Goal: Information Seeking & Learning: Learn about a topic

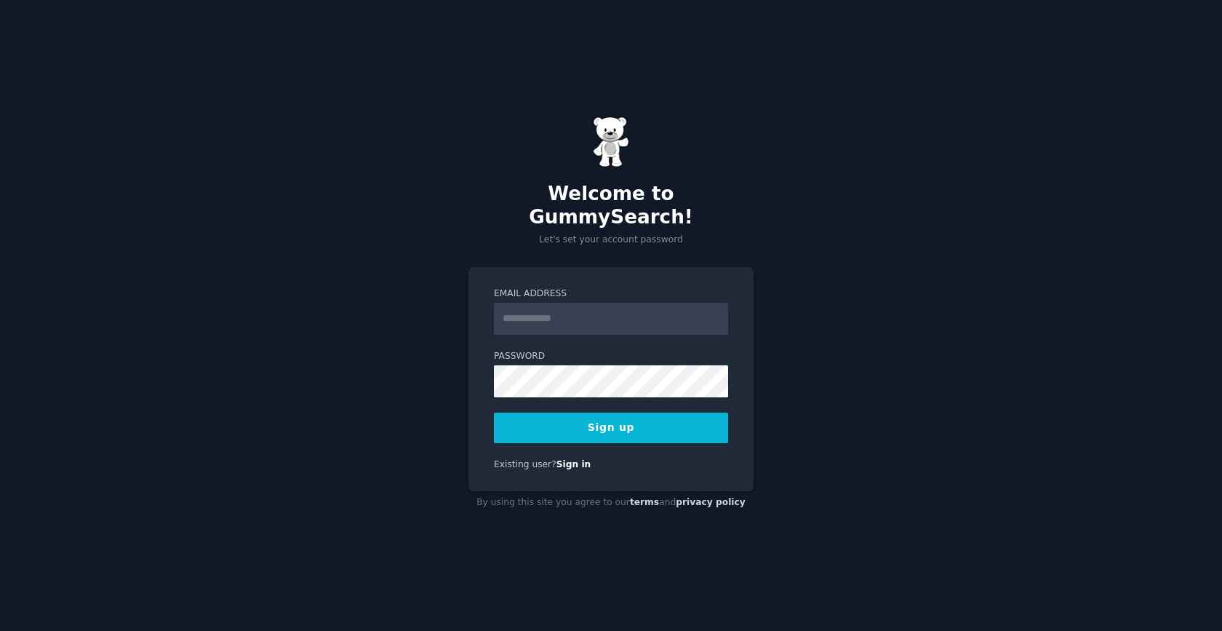
click at [612, 303] on input "Email Address" at bounding box center [611, 319] width 234 height 32
click at [851, 330] on div "Welcome to GummySearch! Let's set your account password Email Address Password …" at bounding box center [611, 315] width 1222 height 631
click at [606, 306] on input "Email Address" at bounding box center [611, 319] width 234 height 32
type input "**********"
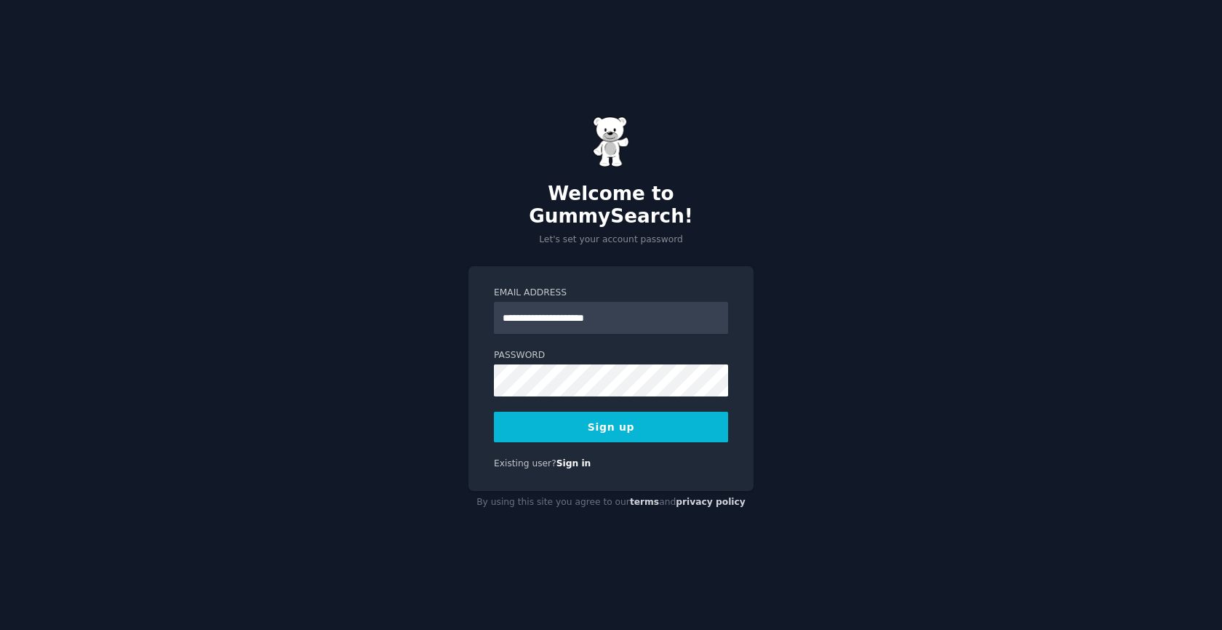
click at [620, 412] on button "Sign up" at bounding box center [611, 427] width 234 height 31
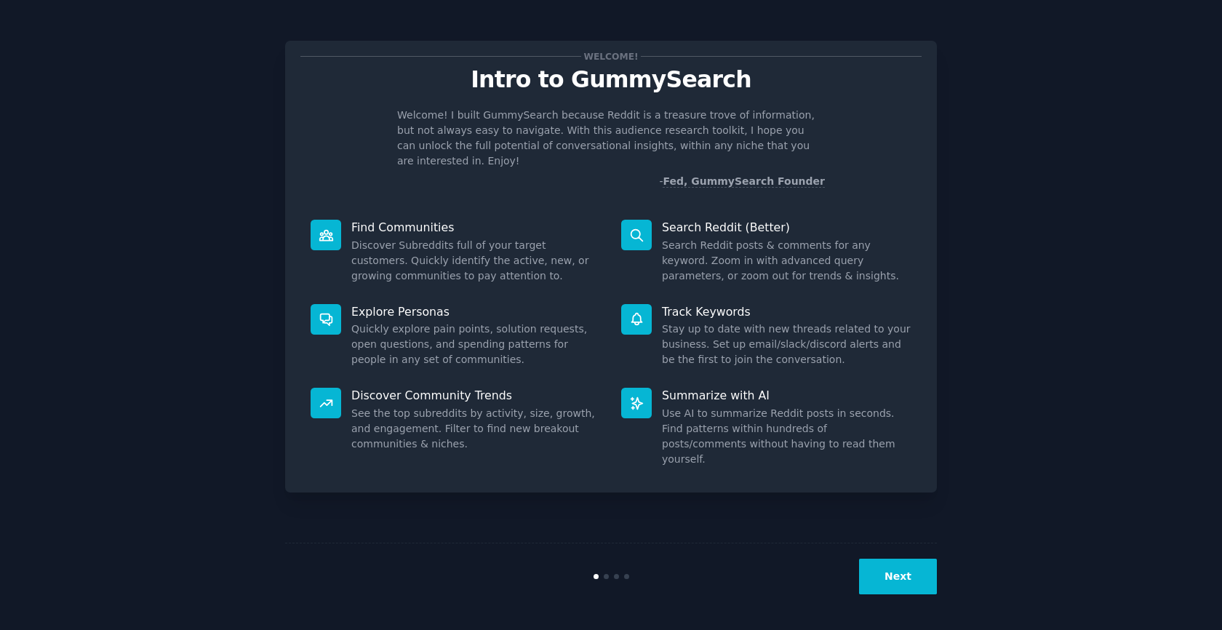
click at [901, 575] on button "Next" at bounding box center [898, 577] width 78 height 36
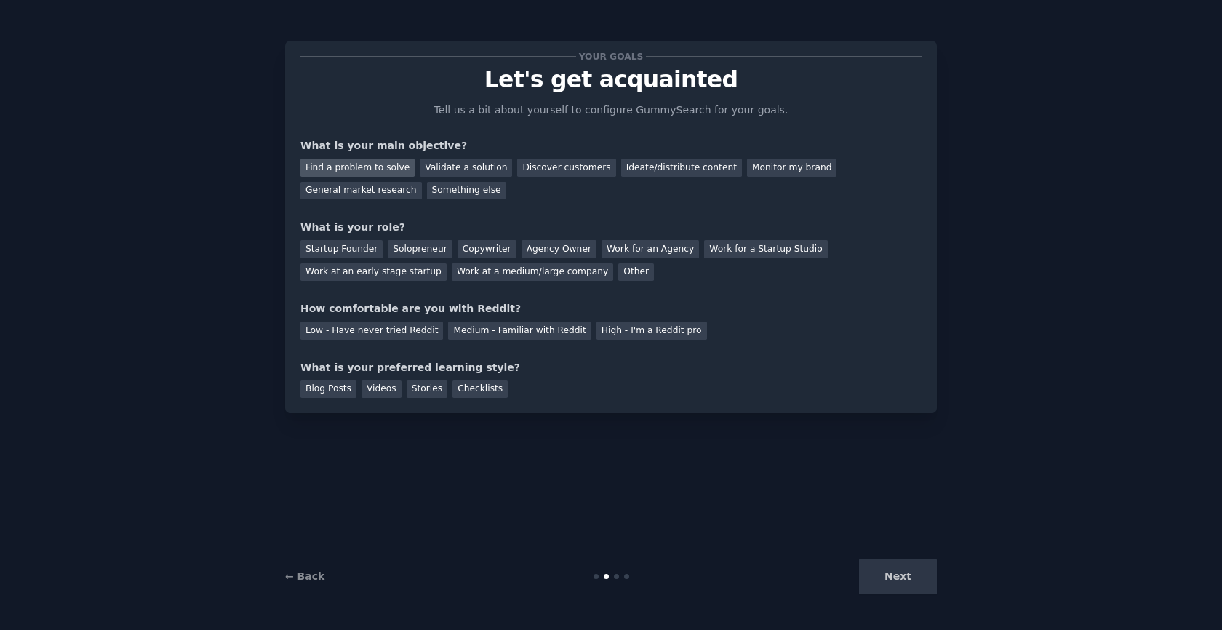
click at [330, 167] on div "Find a problem to solve" at bounding box center [357, 168] width 114 height 18
click at [487, 161] on div "Validate a solution" at bounding box center [466, 168] width 92 height 18
click at [338, 155] on div "Find a problem to solve Validate a solution Discover customers Ideate/distribut…" at bounding box center [610, 176] width 621 height 46
click at [315, 163] on div "Find a problem to solve" at bounding box center [357, 168] width 114 height 18
click at [892, 592] on div "Next" at bounding box center [827, 577] width 217 height 36
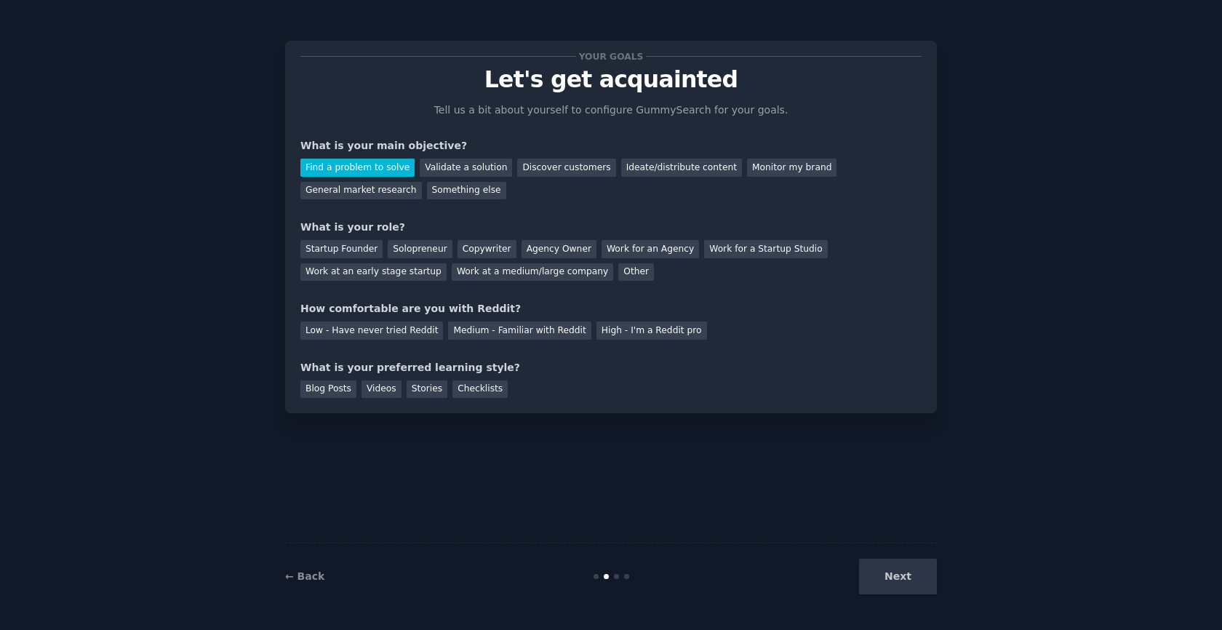
click at [903, 576] on div "Next" at bounding box center [827, 577] width 217 height 36
click at [450, 161] on div "Validate a solution" at bounding box center [466, 168] width 92 height 18
click at [338, 161] on div "Find a problem to solve" at bounding box center [357, 168] width 114 height 18
click at [346, 249] on div "Startup Founder" at bounding box center [341, 249] width 82 height 18
click at [380, 249] on div "Startup Founder Solopreneur Copywriter Agency Owner Work for an Agency Work for…" at bounding box center [610, 258] width 621 height 46
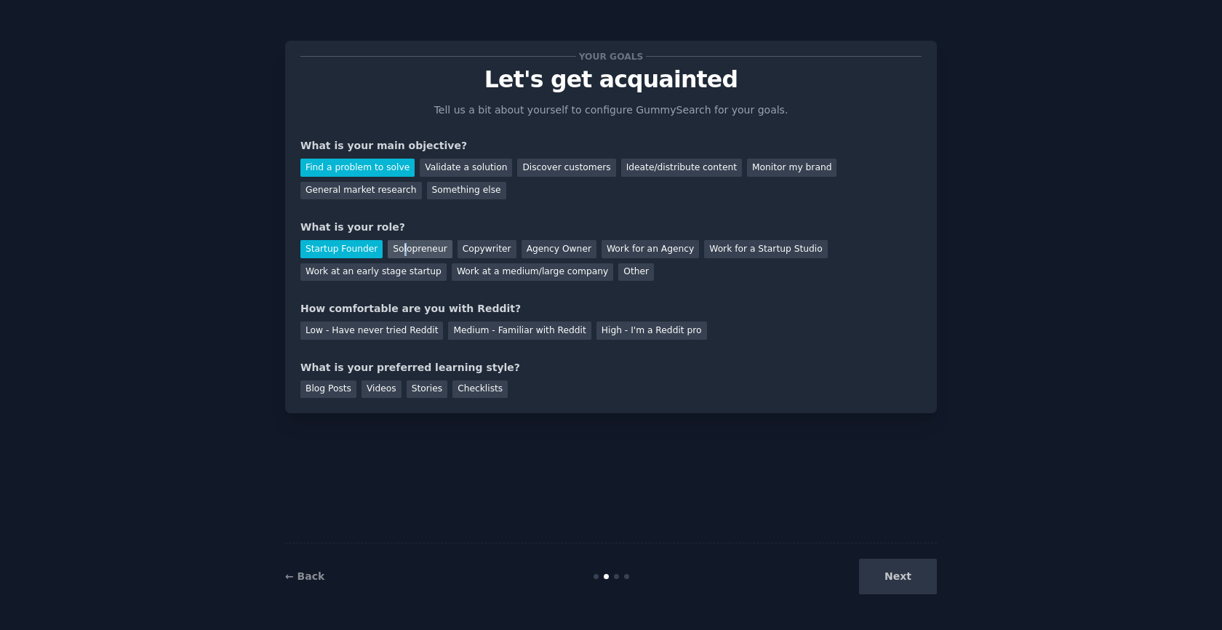
click at [401, 252] on div "Solopreneur" at bounding box center [420, 249] width 64 height 18
click at [359, 239] on div "Startup Founder Solopreneur Copywriter Agency Owner Work for an Agency Work for…" at bounding box center [610, 258] width 621 height 46
click at [349, 270] on div "Work at an early stage startup" at bounding box center [373, 272] width 146 height 18
click at [348, 247] on div "Startup Founder" at bounding box center [341, 249] width 82 height 18
click at [378, 323] on div "Low - Have never tried Reddit" at bounding box center [371, 331] width 143 height 18
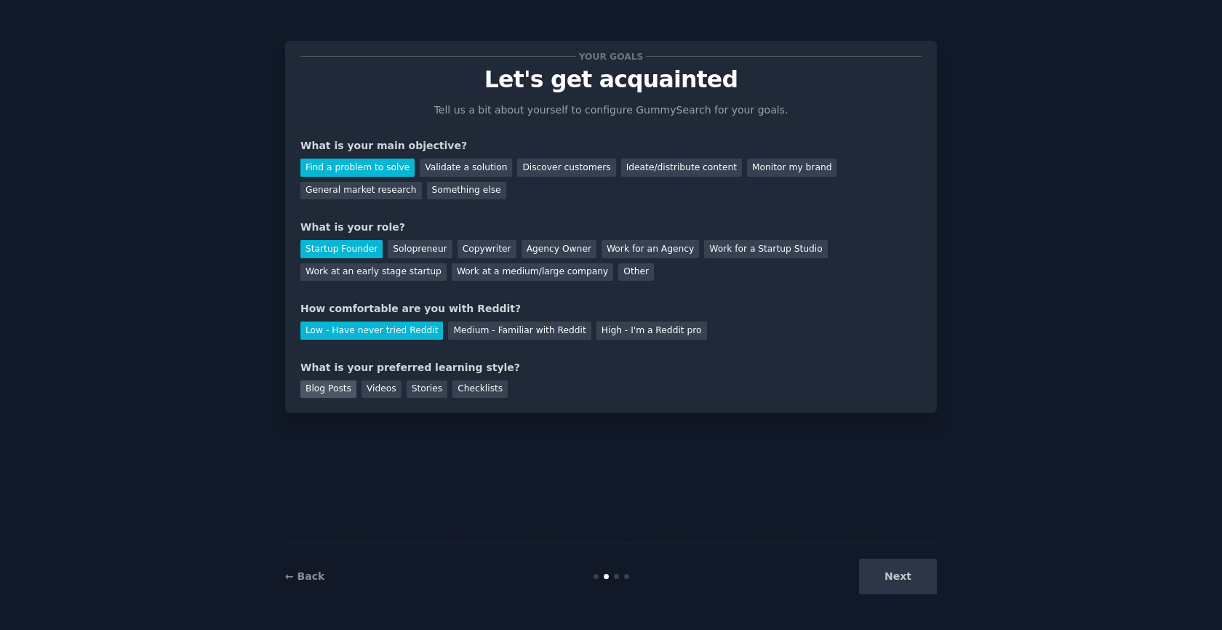
click at [324, 386] on div "Blog Posts" at bounding box center [328, 389] width 56 height 18
drag, startPoint x: 361, startPoint y: 391, endPoint x: 450, endPoint y: 404, distance: 89.8
click at [362, 391] on div "Videos" at bounding box center [382, 389] width 40 height 18
click at [931, 583] on button "Next" at bounding box center [898, 577] width 78 height 36
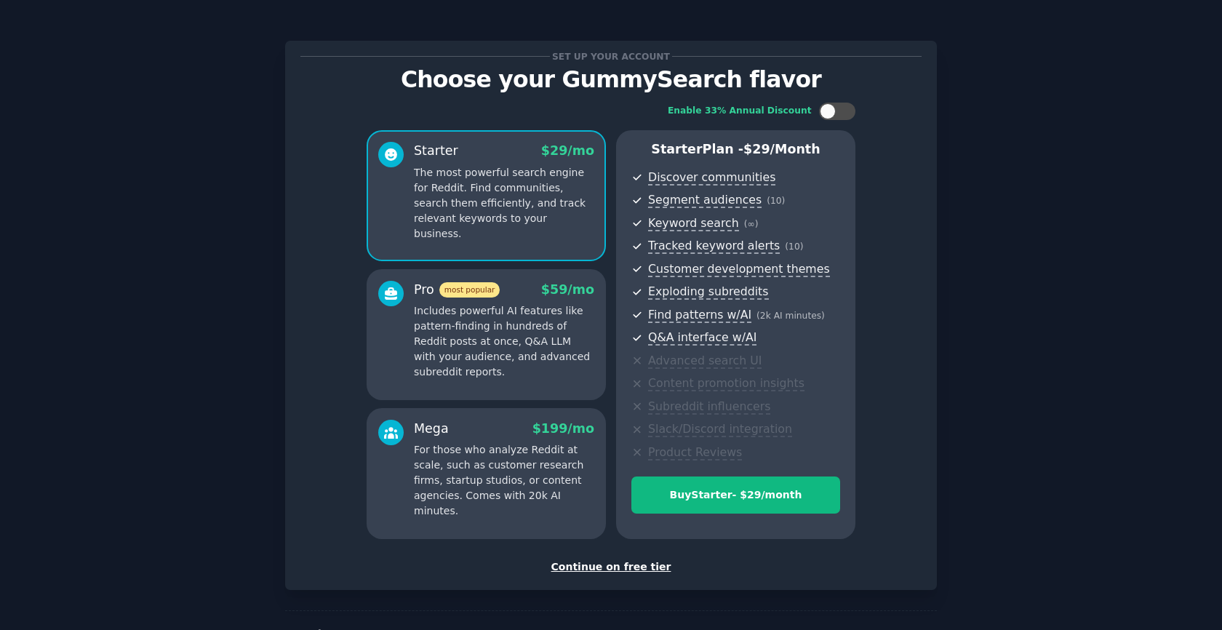
click at [628, 568] on div "Continue on free tier" at bounding box center [610, 566] width 621 height 15
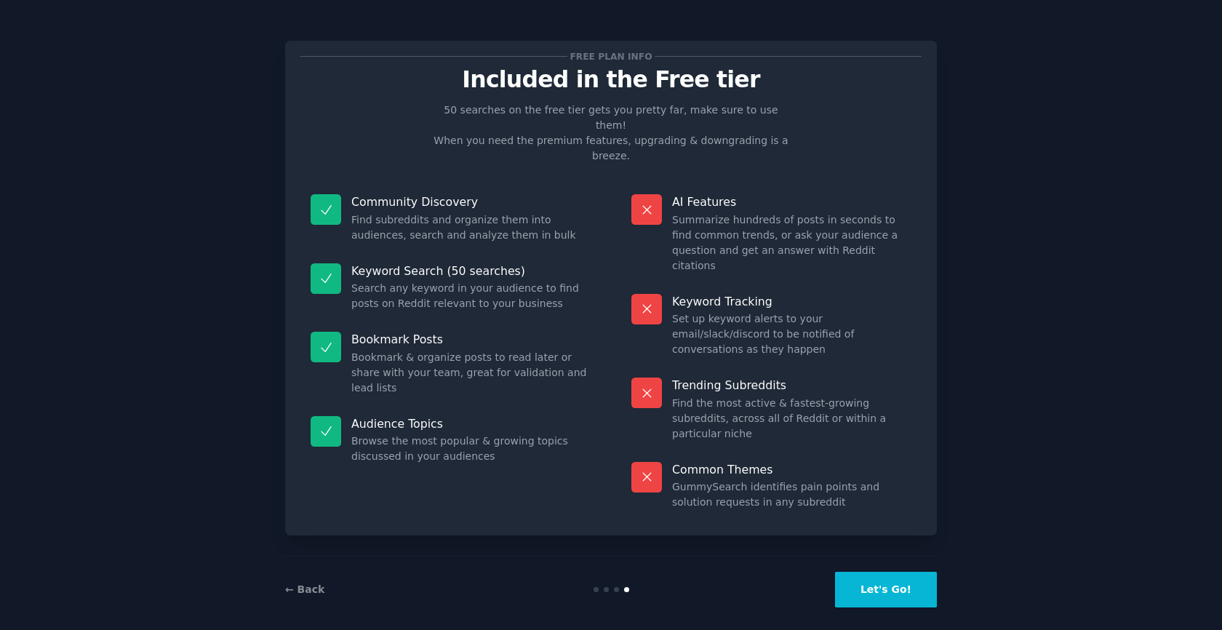
click at [886, 578] on button "Let's Go!" at bounding box center [886, 590] width 102 height 36
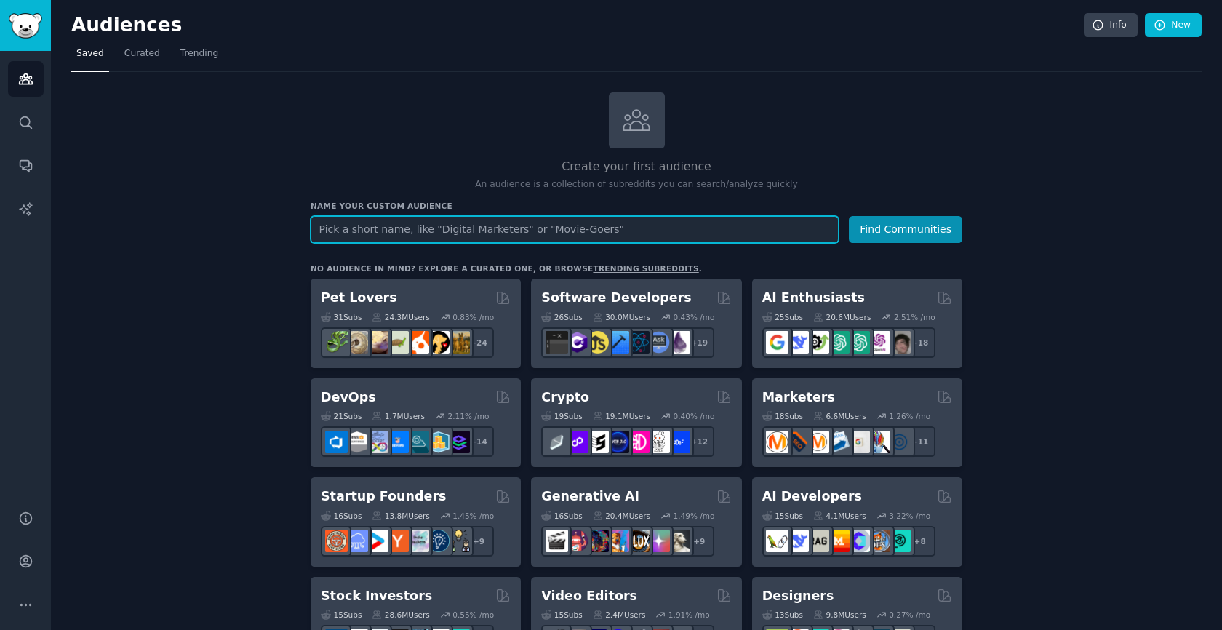
click at [398, 236] on input "text" at bounding box center [575, 229] width 528 height 27
type input "u"
type input "fitness"
click at [849, 216] on button "Find Communities" at bounding box center [905, 229] width 113 height 27
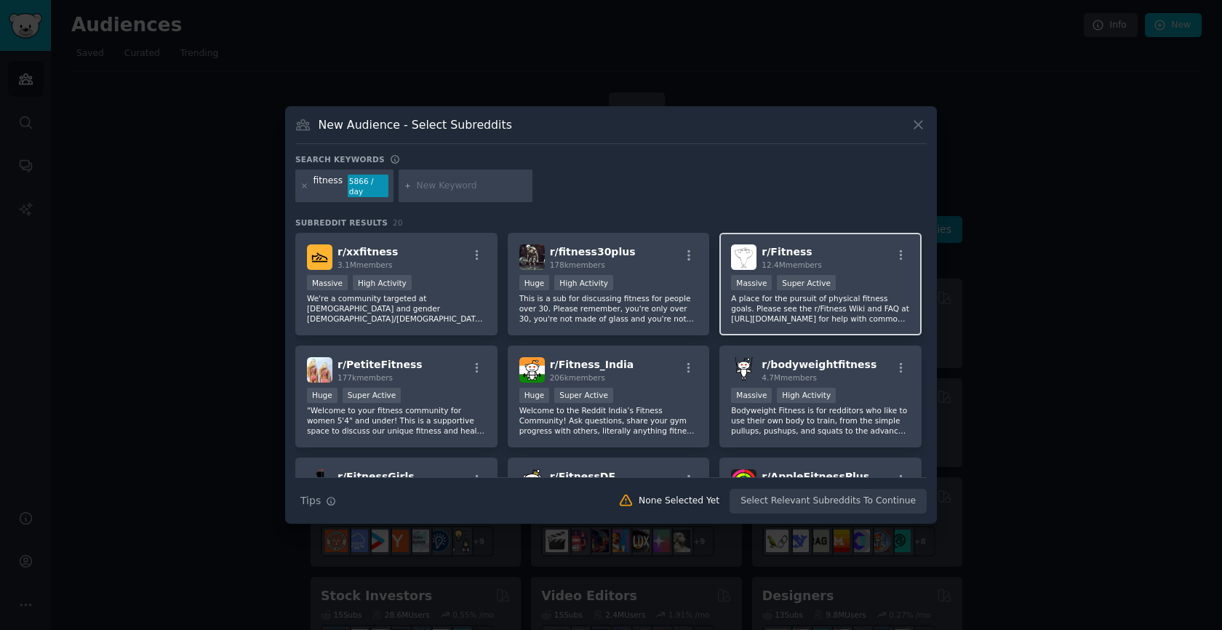
click at [778, 255] on span "r/ Fitness" at bounding box center [787, 252] width 50 height 12
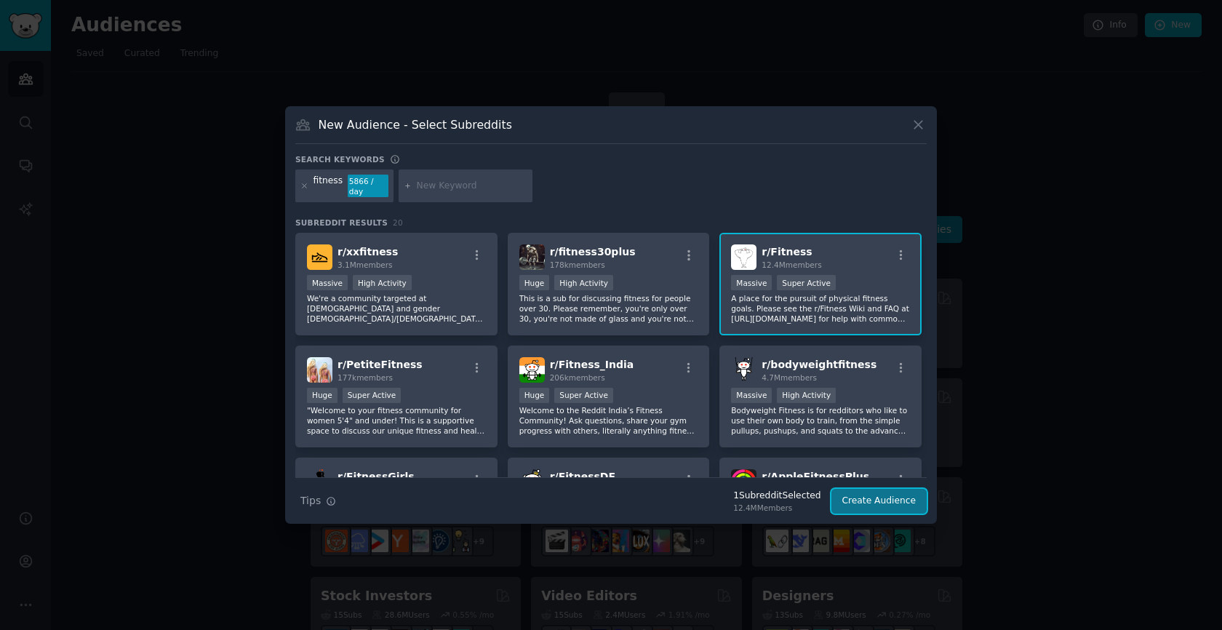
click at [891, 506] on button "Create Audience" at bounding box center [879, 501] width 96 height 25
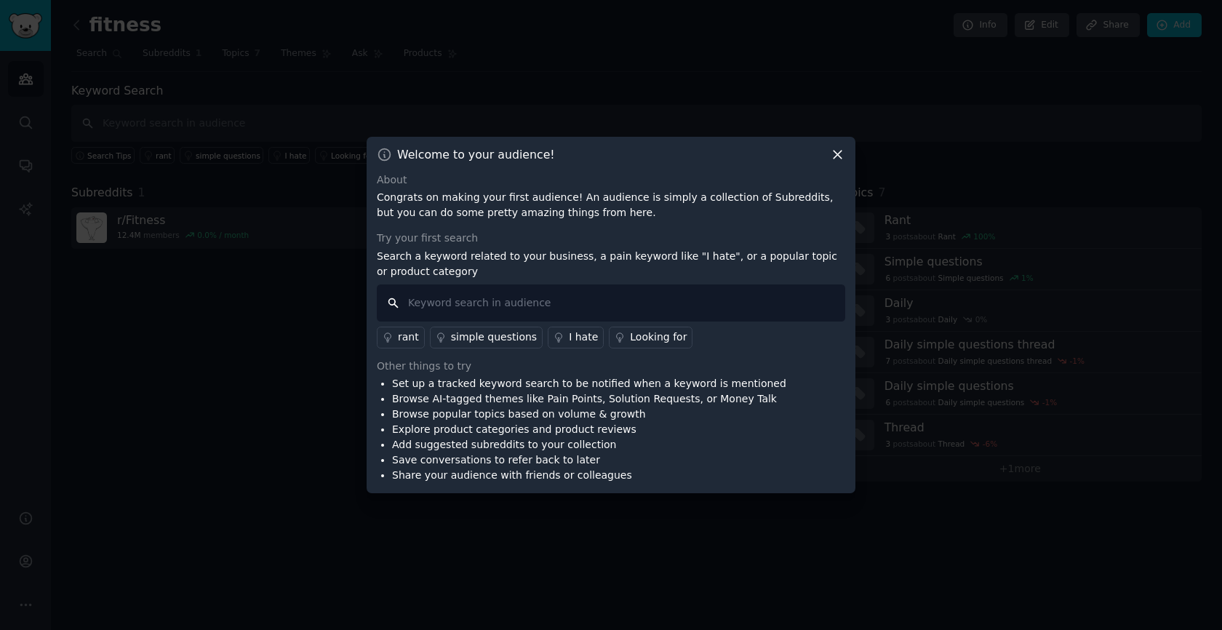
click at [543, 301] on input "text" at bounding box center [611, 302] width 468 height 37
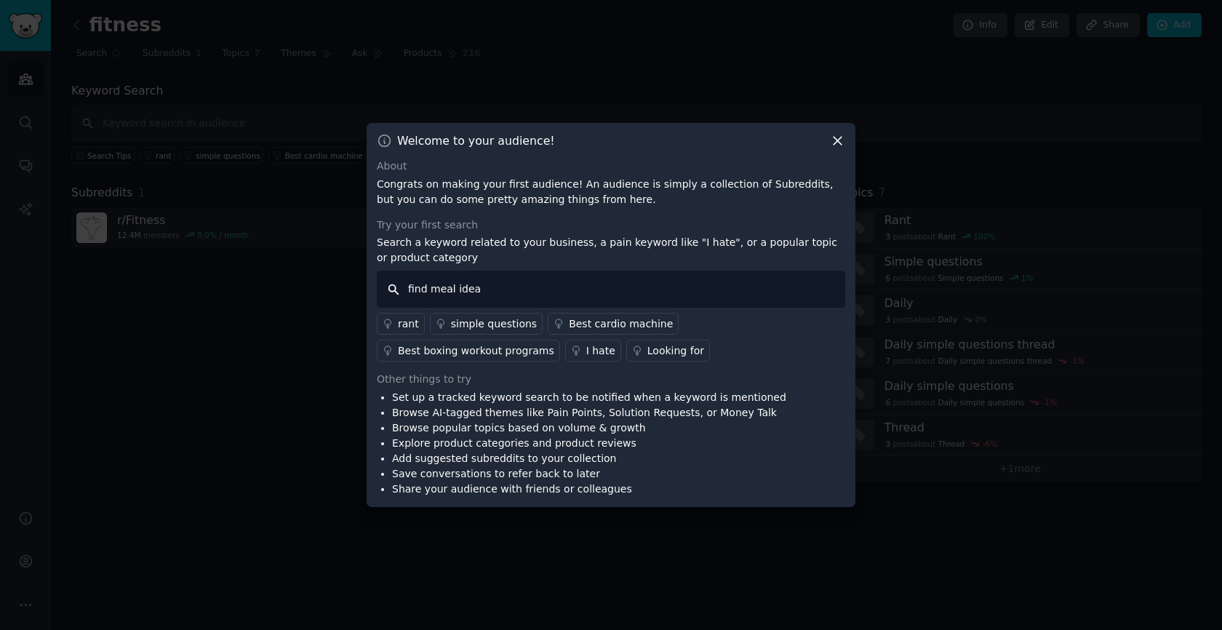
type input "find meal ideas"
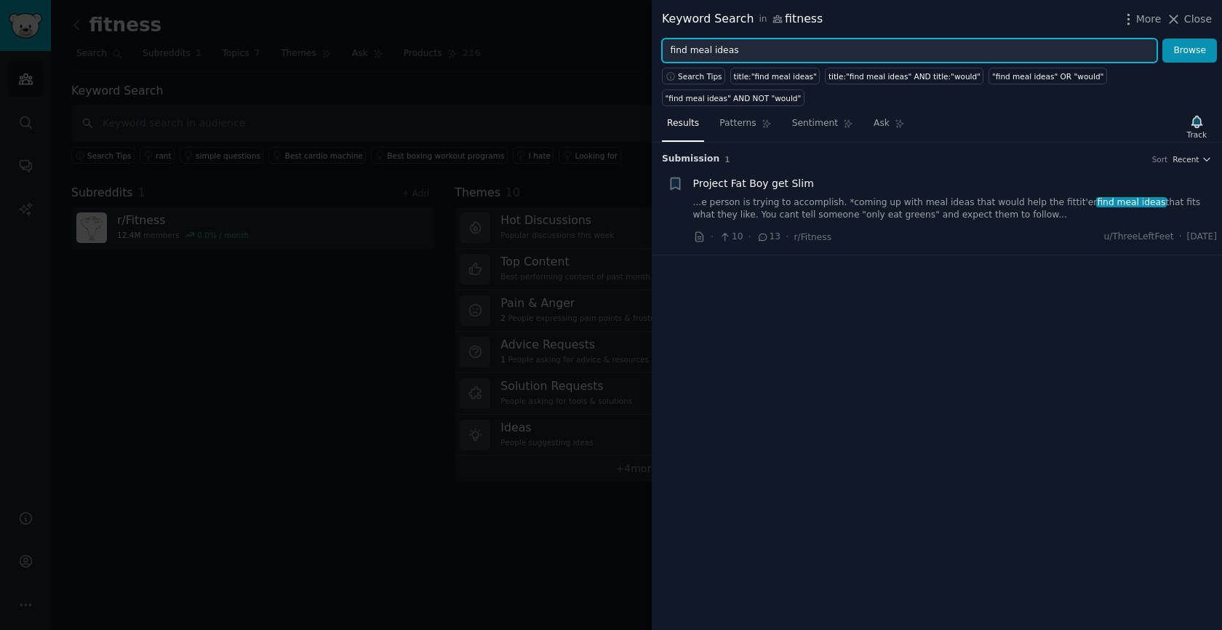
click at [698, 48] on input "find meal ideas" at bounding box center [909, 51] width 495 height 25
click at [675, 53] on input "find meal ideas" at bounding box center [909, 51] width 495 height 25
type input "plan meals"
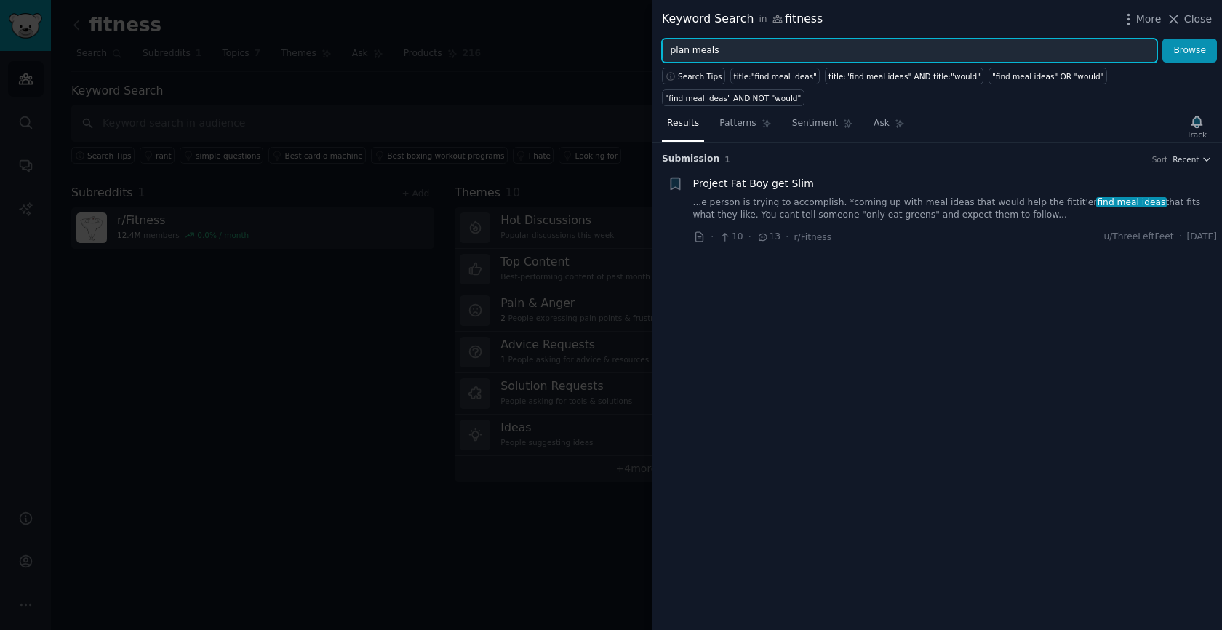
click at [1162, 39] on button "Browse" at bounding box center [1189, 51] width 55 height 25
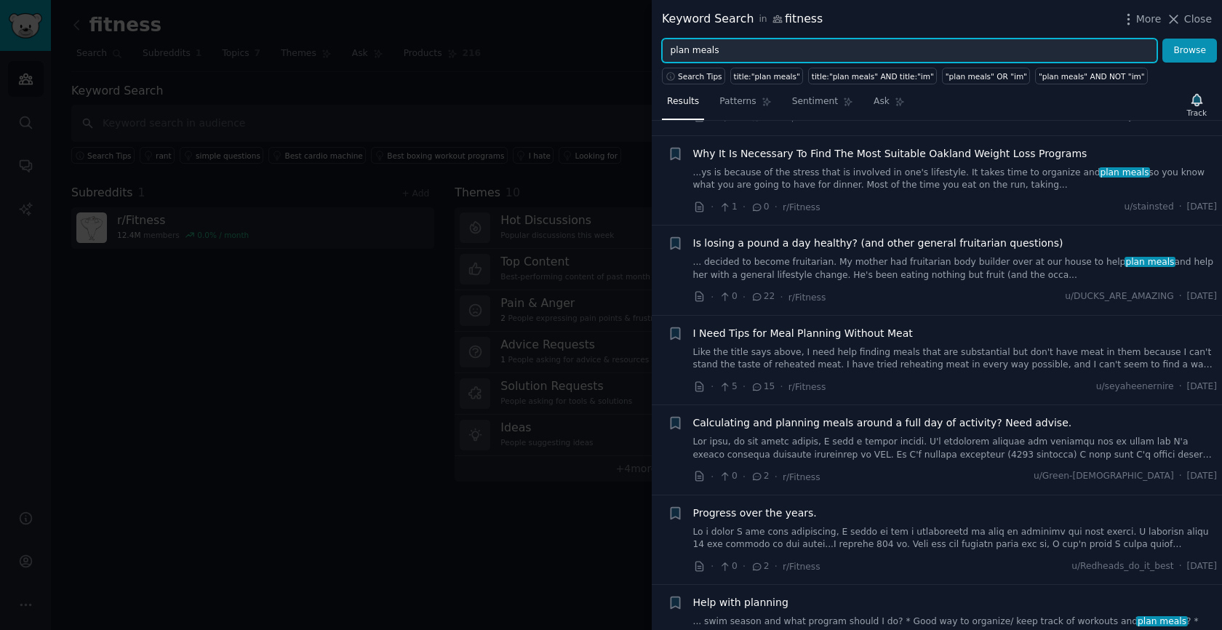
scroll to position [200, 0]
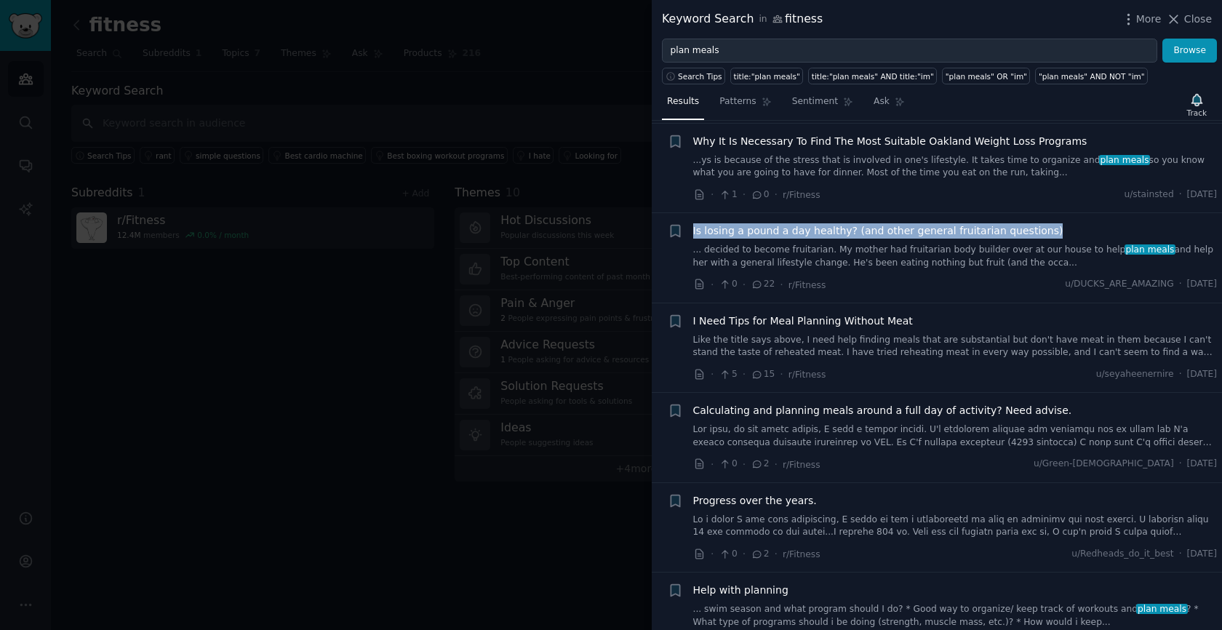
drag, startPoint x: 691, startPoint y: 233, endPoint x: 1039, endPoint y: 233, distance: 348.4
click at [1039, 233] on div "+ Is losing a pound a day healthy? (and other general fruitarian questions) ...…" at bounding box center [943, 257] width 550 height 69
click at [1039, 233] on div "Is losing a pound a day healthy? (and other general fruitarian questions)" at bounding box center [955, 230] width 524 height 15
drag, startPoint x: 1058, startPoint y: 230, endPoint x: 656, endPoint y: 236, distance: 402.3
click at [657, 236] on li "Bookmark this conversation + Is losing a pound a day healthy? (and other genera…" at bounding box center [937, 257] width 570 height 89
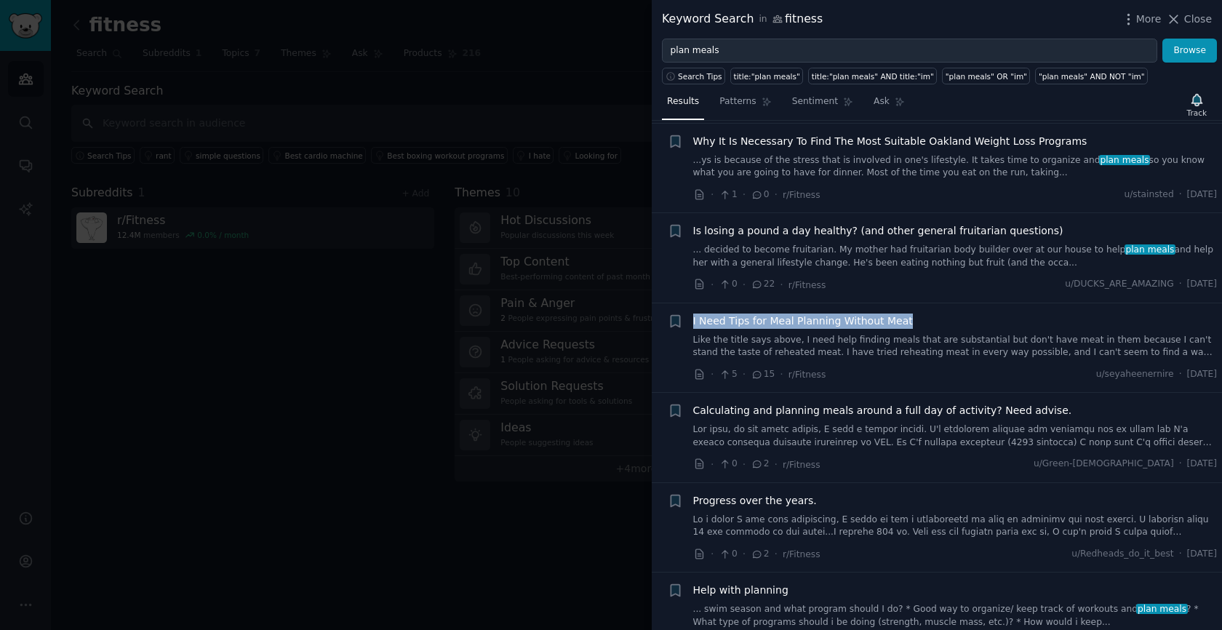
drag, startPoint x: 941, startPoint y: 322, endPoint x: 685, endPoint y: 321, distance: 256.0
click at [685, 321] on div "+ I Need Tips for Meal Planning Without Meat Like the title says above, I need …" at bounding box center [943, 348] width 550 height 69
click at [693, 321] on span "I Need Tips for Meal Planning Without Meat" at bounding box center [803, 321] width 220 height 15
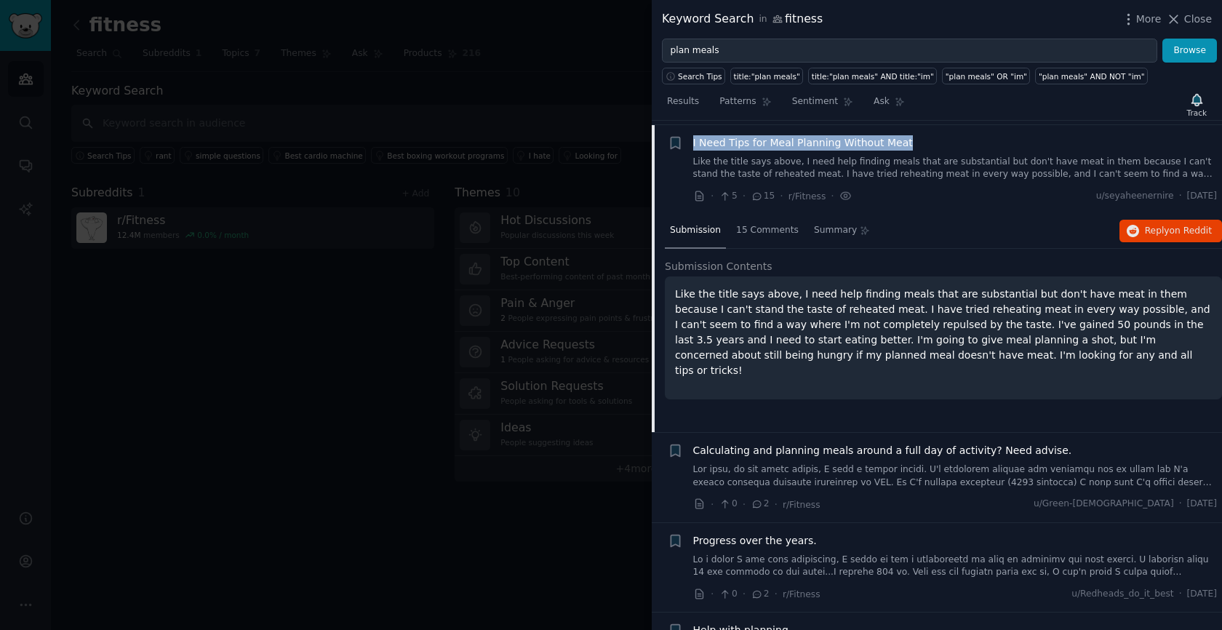
scroll to position [382, 0]
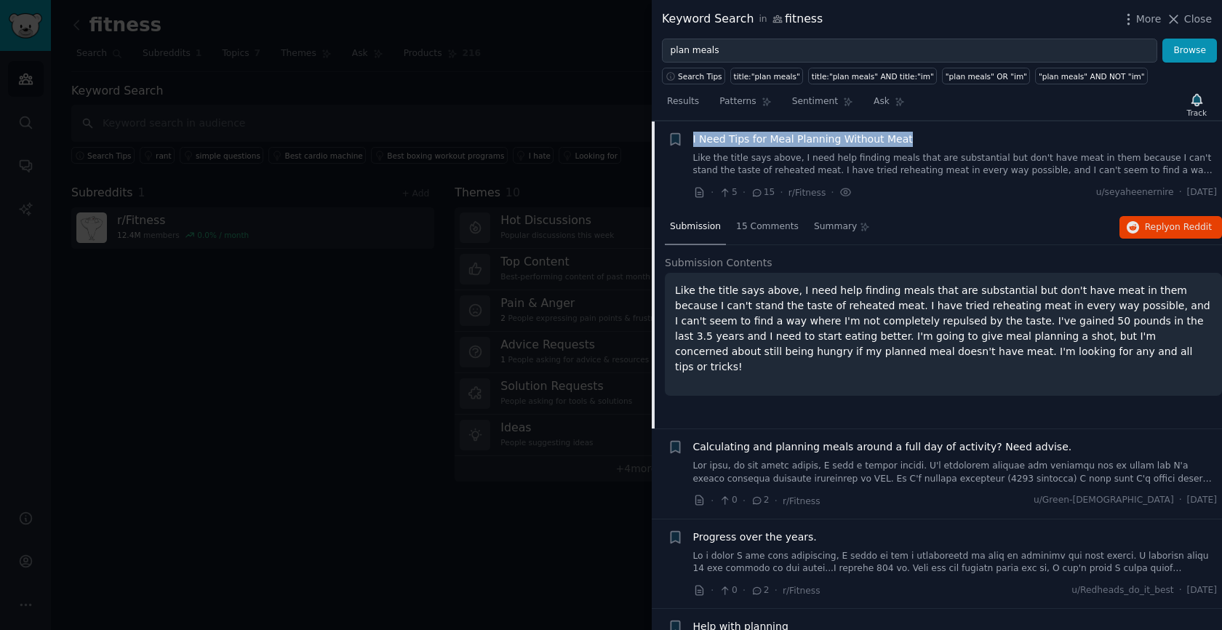
click at [936, 139] on div "I Need Tips for Meal Planning Without Meat" at bounding box center [955, 139] width 524 height 15
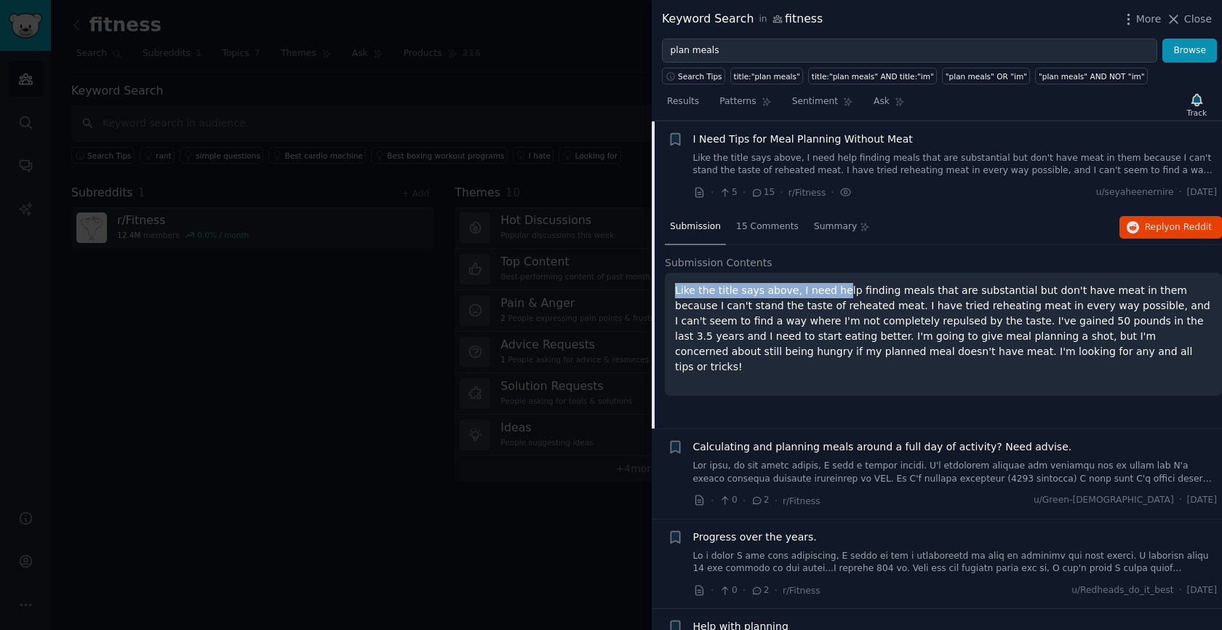
drag, startPoint x: 671, startPoint y: 289, endPoint x: 836, endPoint y: 296, distance: 164.5
click at [836, 296] on div "Like the title says above, I need help finding meals that are substantial but d…" at bounding box center [943, 334] width 557 height 123
click at [836, 296] on p "Like the title says above, I need help finding meals that are substantial but d…" at bounding box center [943, 329] width 537 height 92
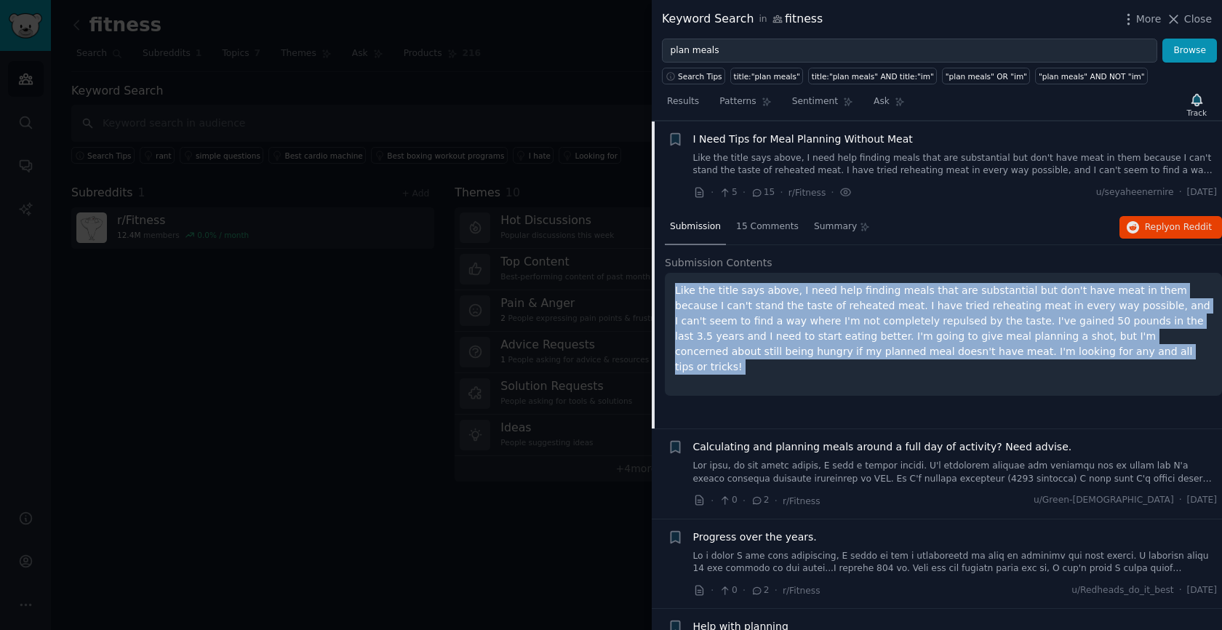
click at [836, 296] on p "Like the title says above, I need help finding meals that are substantial but d…" at bounding box center [943, 329] width 537 height 92
click at [836, 292] on p "Like the title says above, I need help finding meals that are substantial but d…" at bounding box center [943, 329] width 537 height 92
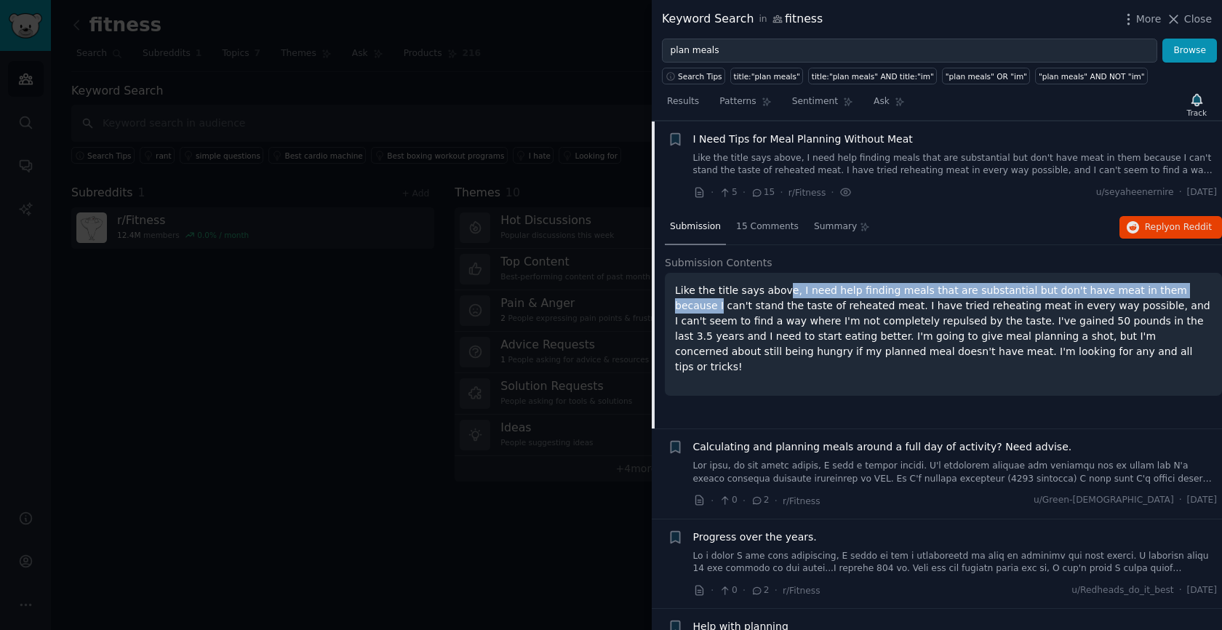
drag, startPoint x: 781, startPoint y: 291, endPoint x: 1189, endPoint y: 293, distance: 408.1
click at [1189, 293] on p "Like the title says above, I need help finding meals that are substantial but d…" at bounding box center [943, 329] width 537 height 92
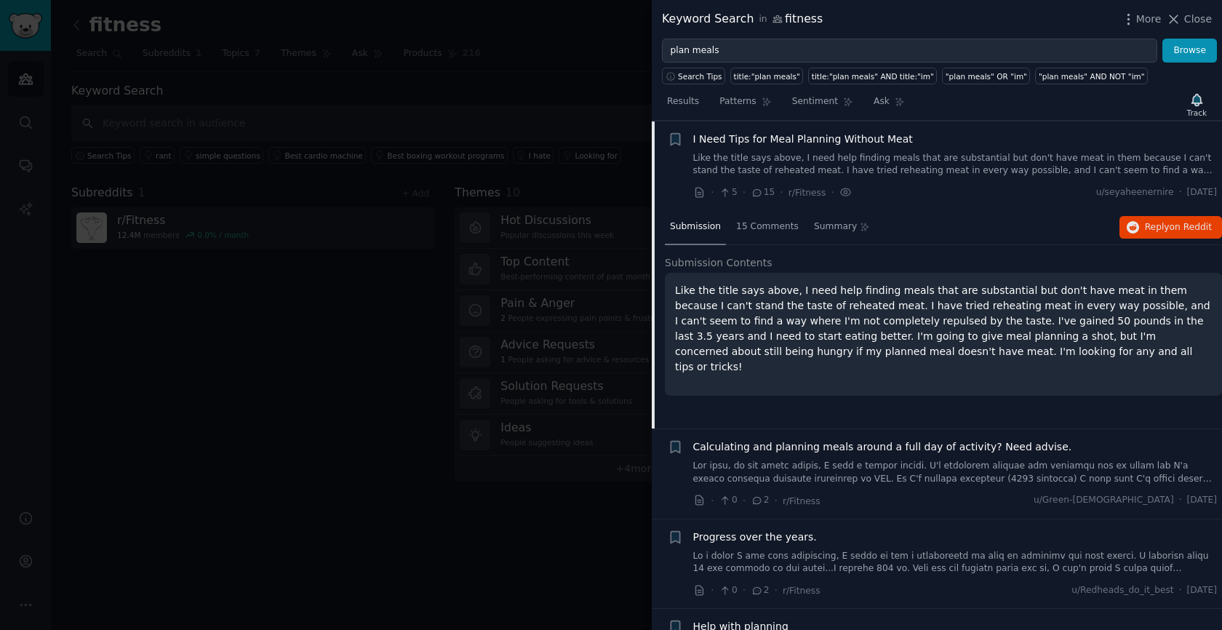
click at [1189, 293] on p "Like the title says above, I need help finding meals that are substantial but d…" at bounding box center [943, 329] width 537 height 92
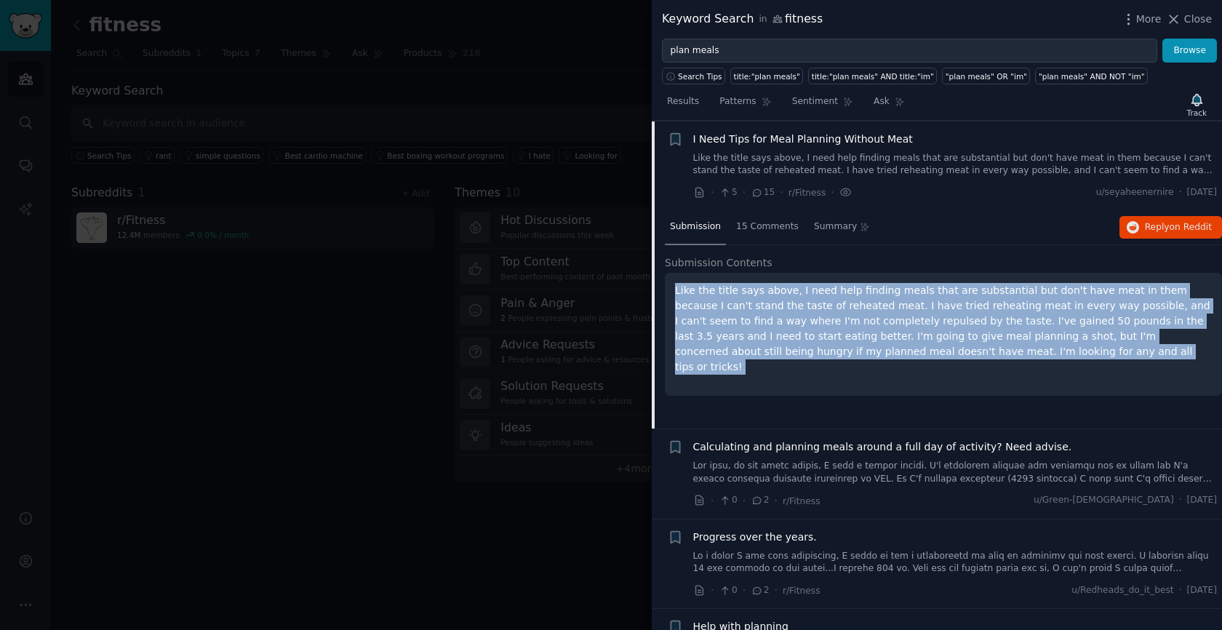
click at [1189, 293] on p "Like the title says above, I need help finding meals that are substantial but d…" at bounding box center [943, 329] width 537 height 92
click at [818, 303] on p "Like the title says above, I need help finding meals that are substantial but d…" at bounding box center [943, 329] width 537 height 92
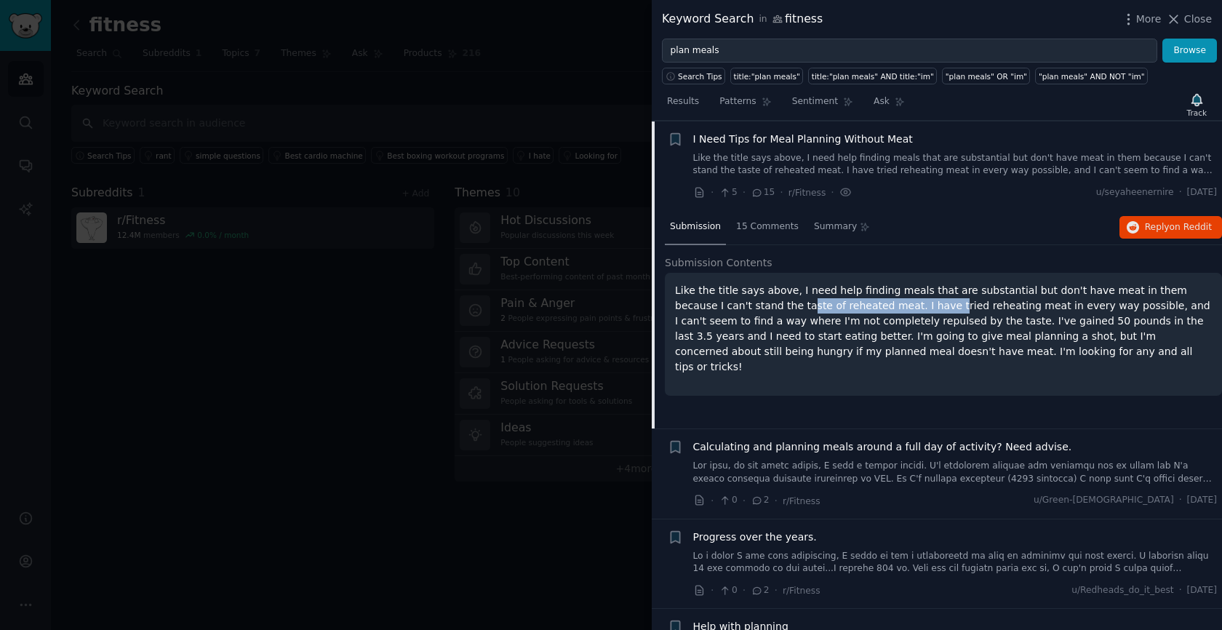
drag, startPoint x: 759, startPoint y: 304, endPoint x: 909, endPoint y: 306, distance: 149.9
click at [908, 306] on p "Like the title says above, I need help finding meals that are substantial but d…" at bounding box center [943, 329] width 537 height 92
click at [909, 306] on p "Like the title says above, I need help finding meals that are substantial but d…" at bounding box center [943, 329] width 537 height 92
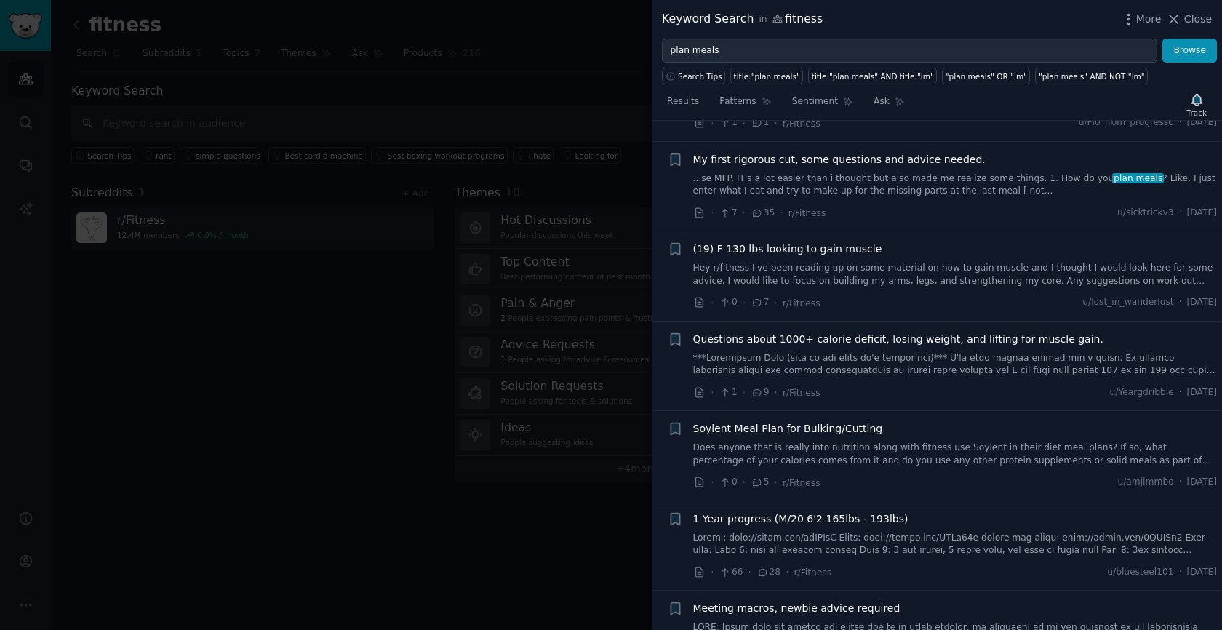
scroll to position [942, 0]
click at [934, 450] on link "Does anyone that is really into nutrition along with fitness use Soylent in the…" at bounding box center [955, 451] width 524 height 25
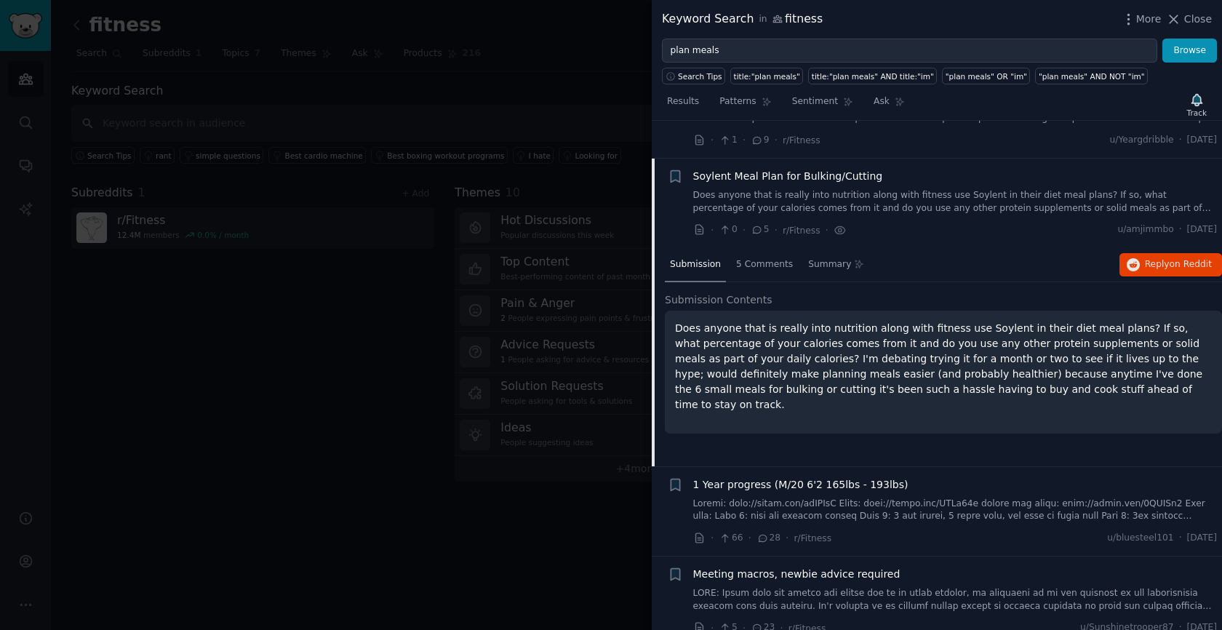
scroll to position [1011, 0]
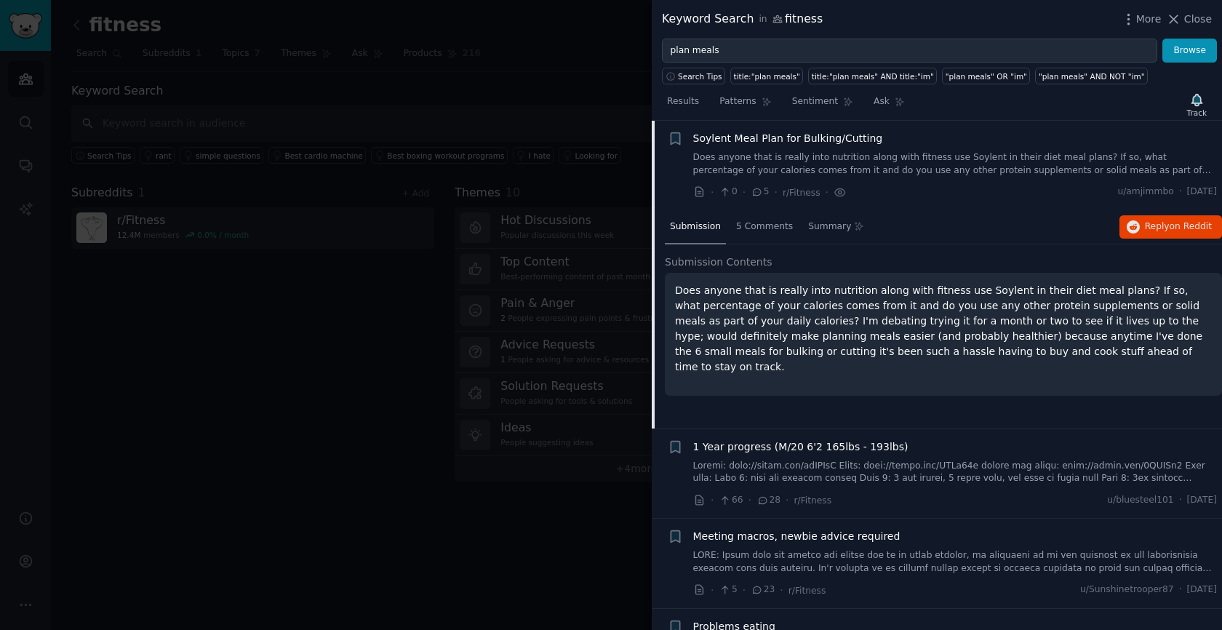
click at [874, 289] on p "Does anyone that is really into nutrition along with fitness use Soylent in the…" at bounding box center [943, 329] width 537 height 92
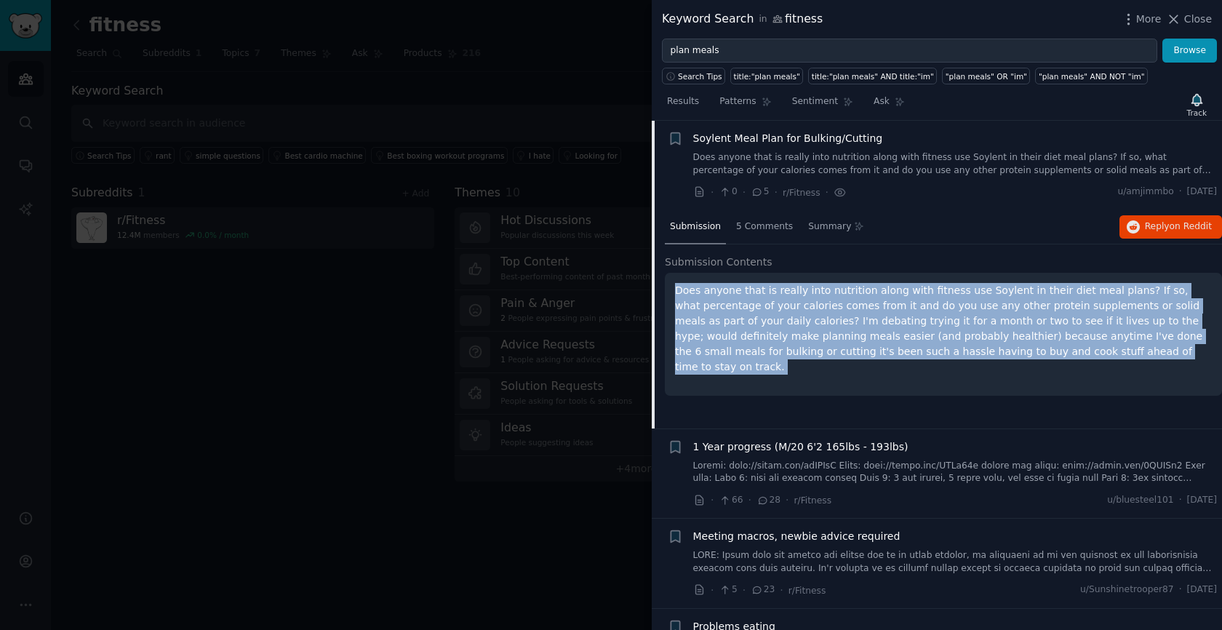
click at [874, 289] on p "Does anyone that is really into nutrition along with fitness use Soylent in the…" at bounding box center [943, 329] width 537 height 92
click at [1015, 302] on p "Does anyone that is really into nutrition along with fitness use Soylent in the…" at bounding box center [943, 329] width 537 height 92
